Goal: Task Accomplishment & Management: Use online tool/utility

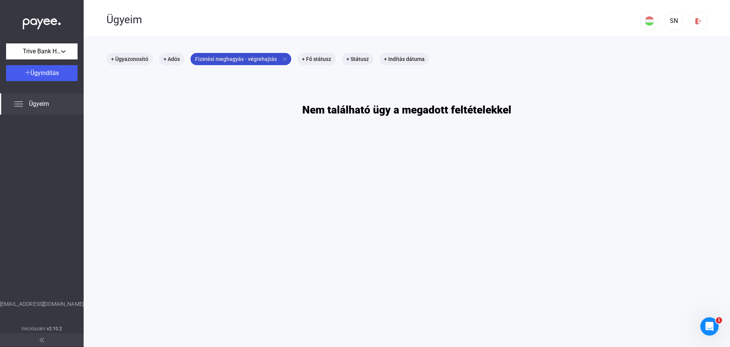
click at [282, 59] on mat-icon "close" at bounding box center [284, 59] width 7 height 7
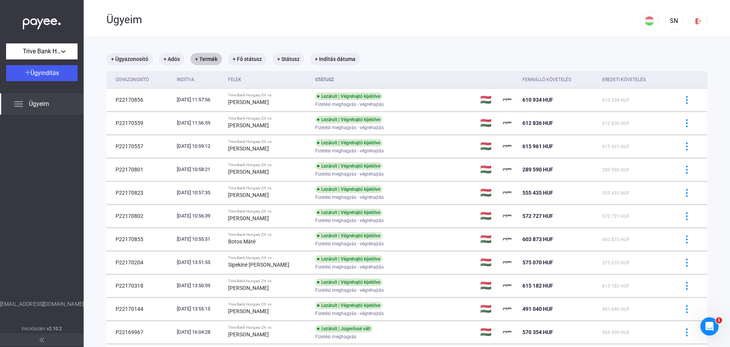
click at [45, 23] on img at bounding box center [42, 22] width 38 height 16
click at [46, 19] on img at bounding box center [42, 22] width 38 height 16
click at [211, 59] on mat-chip "+ Termék" at bounding box center [207, 59] width 32 height 12
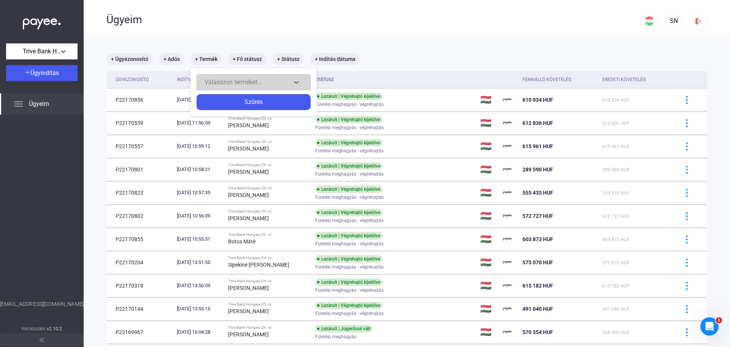
click at [230, 78] on span "Válasszon terméket..." at bounding box center [233, 81] width 57 height 7
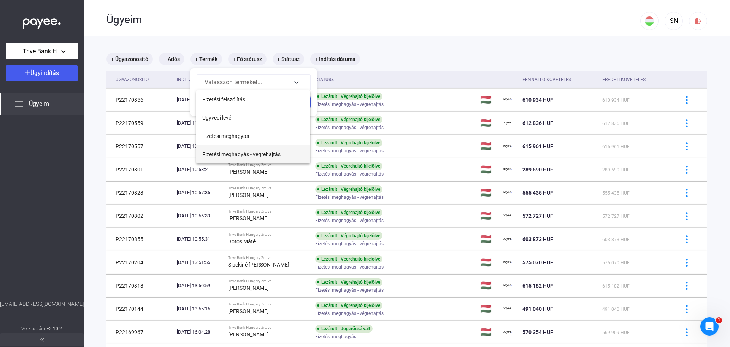
click at [243, 150] on span "Fizetési meghagyás - végrehajtás" at bounding box center [241, 153] width 78 height 9
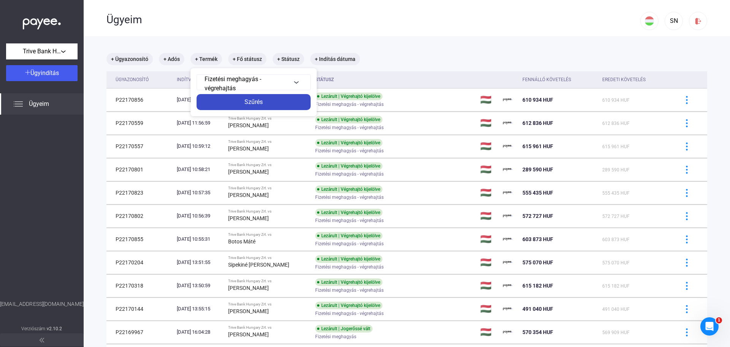
click at [259, 103] on div "Szűrés" at bounding box center [254, 101] width 110 height 9
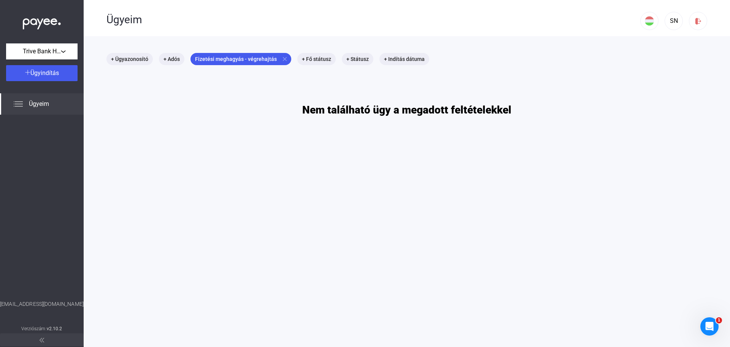
click at [34, 20] on img at bounding box center [42, 22] width 38 height 16
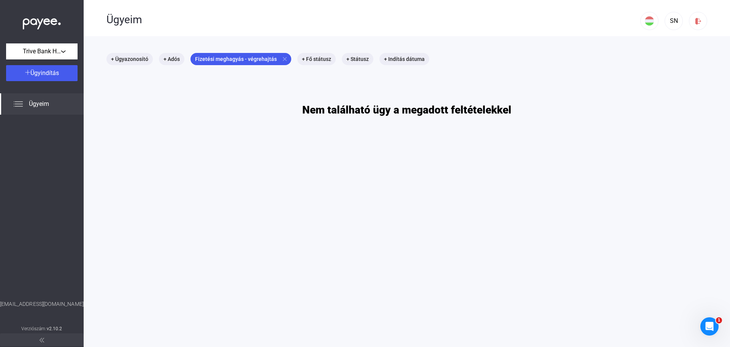
click at [33, 20] on img at bounding box center [42, 22] width 38 height 16
click at [33, 19] on img at bounding box center [42, 22] width 38 height 16
click at [32, 19] on img at bounding box center [42, 22] width 38 height 16
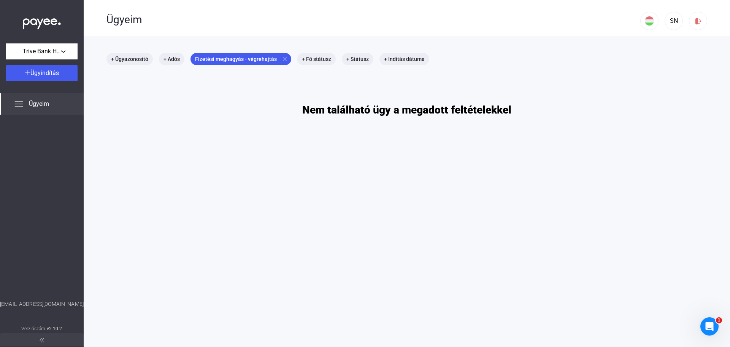
click at [32, 19] on img at bounding box center [42, 22] width 38 height 16
click at [34, 105] on span "Ügyeim" at bounding box center [39, 103] width 20 height 9
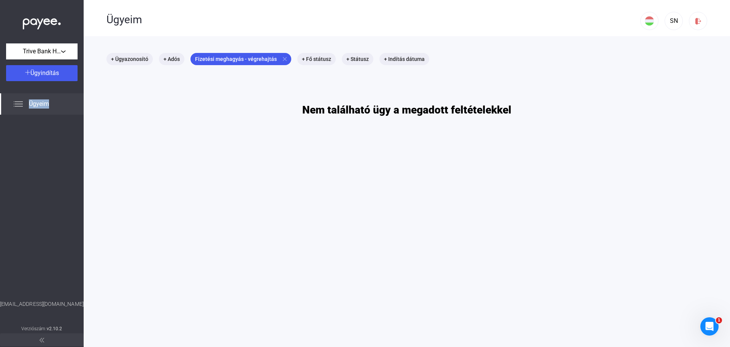
click at [34, 105] on span "Ügyeim" at bounding box center [39, 103] width 20 height 9
click at [34, 103] on span "Ügyeim" at bounding box center [39, 103] width 20 height 9
click at [297, 121] on main "+ Ügyazonosító + Adós Fizetési meghagyás - végrehajtás close + Fő státusz + Stá…" at bounding box center [407, 209] width 647 height 347
click at [281, 58] on mat-icon "close" at bounding box center [284, 59] width 7 height 7
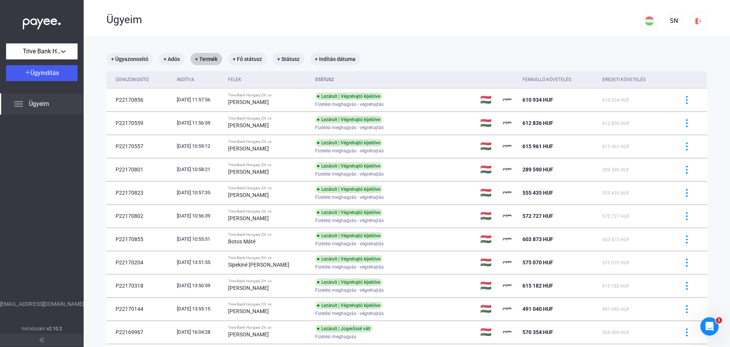
click at [118, 21] on div "Ügyeim" at bounding box center [373, 19] width 534 height 13
click at [46, 20] on img at bounding box center [42, 22] width 38 height 16
click at [69, 52] on div "Trive Bank Hungary Zrt." at bounding box center [41, 52] width 67 height 10
click at [38, 67] on span "Trive Bank Hungary Zrt." at bounding box center [40, 68] width 56 height 9
click at [42, 101] on span "Ügyeim" at bounding box center [39, 103] width 20 height 9
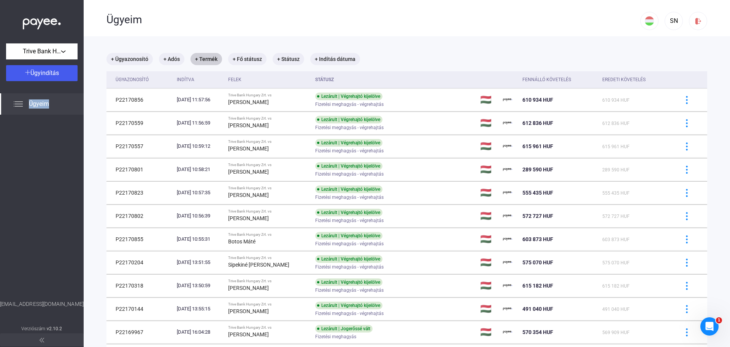
click at [42, 101] on span "Ügyeim" at bounding box center [39, 103] width 20 height 9
click at [212, 57] on mat-chip "+ Termék" at bounding box center [207, 59] width 32 height 12
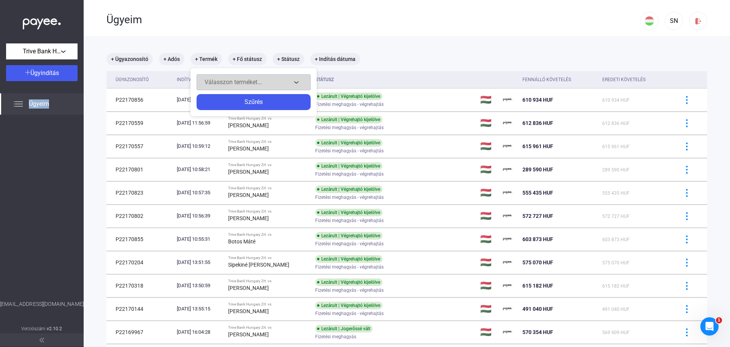
click at [229, 80] on span "Válasszon terméket..." at bounding box center [233, 81] width 57 height 7
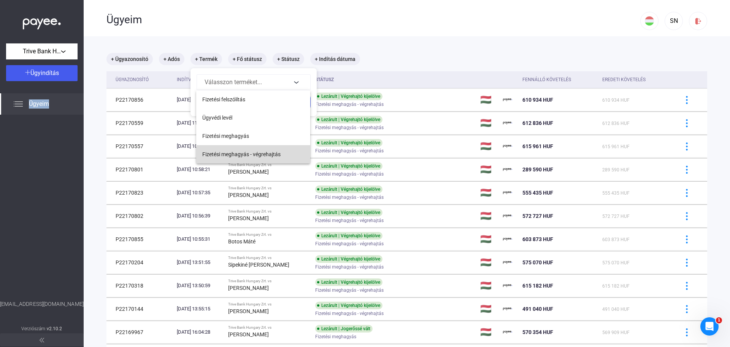
click at [245, 151] on span "Fizetési meghagyás - végrehajtás" at bounding box center [241, 153] width 78 height 9
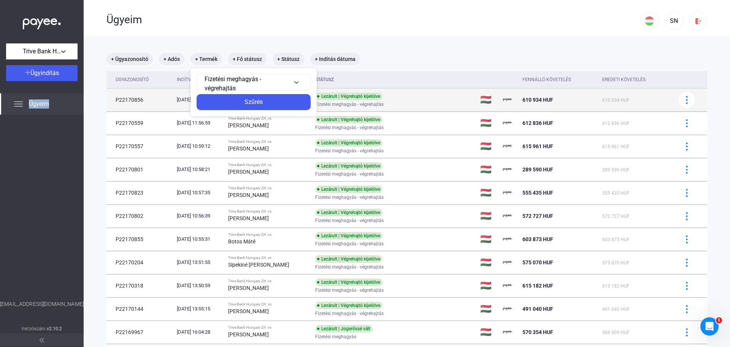
click at [259, 103] on div "Szűrés" at bounding box center [254, 101] width 110 height 9
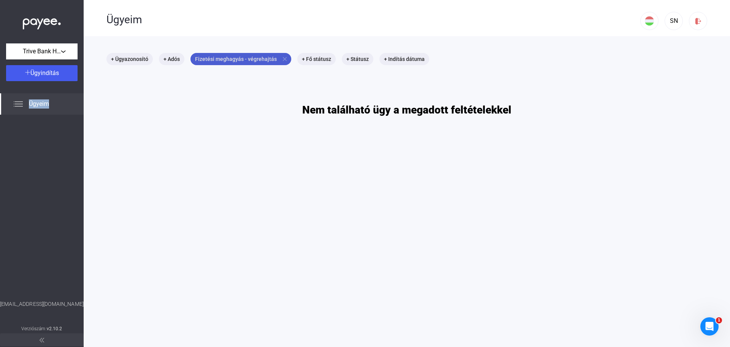
click at [281, 59] on mat-icon "close" at bounding box center [284, 59] width 7 height 7
